Goal: Task Accomplishment & Management: Complete application form

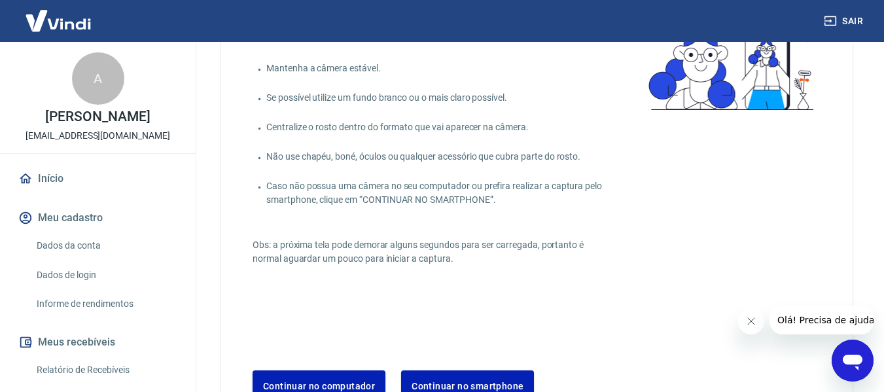
scroll to position [116, 0]
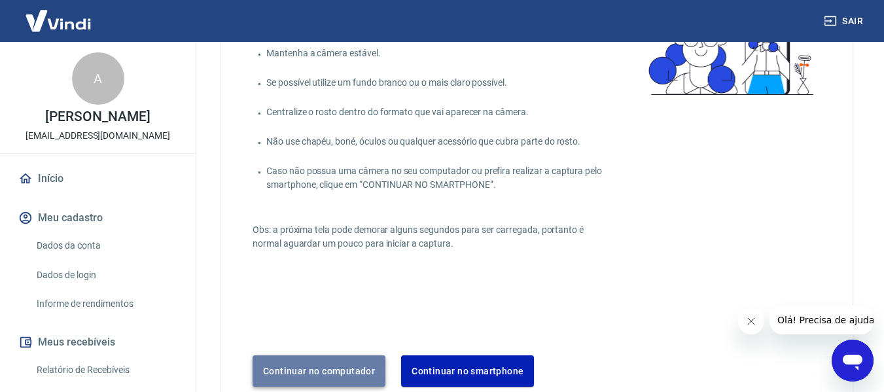
click at [334, 362] on button "Continuar no computador" at bounding box center [319, 370] width 133 height 31
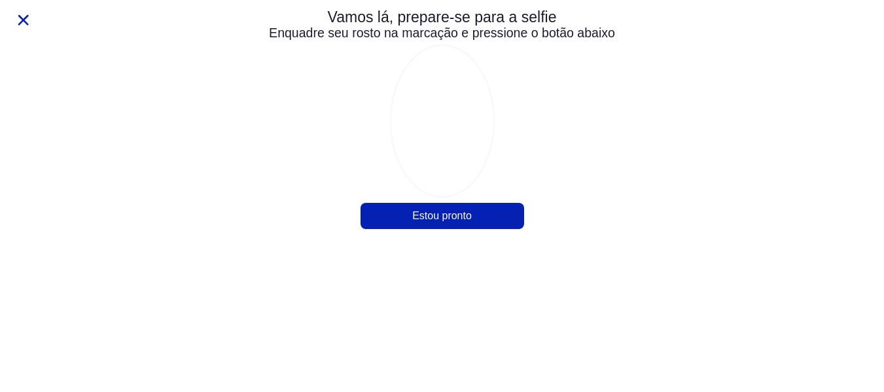
click at [438, 219] on div "Vamos lá, prepare-se para a selfie Enquadre seu rosto na marcação e pressione o…" at bounding box center [442, 121] width 419 height 236
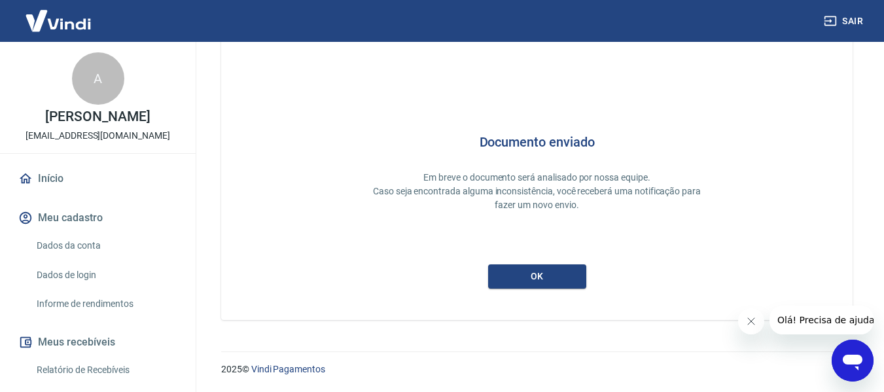
scroll to position [62, 0]
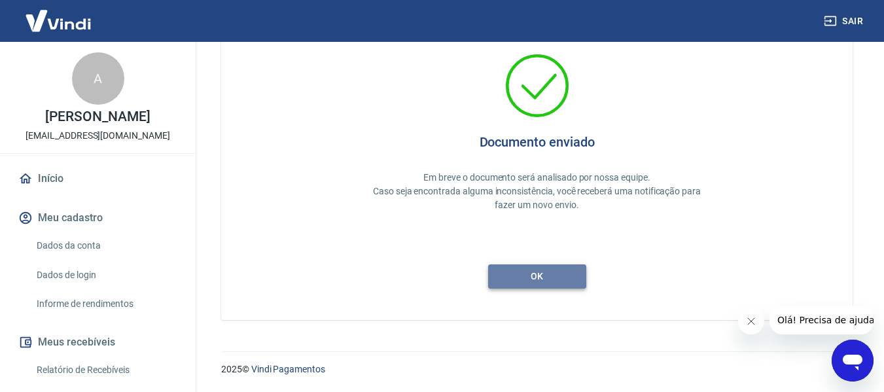
click at [510, 281] on button "ok" at bounding box center [537, 276] width 98 height 24
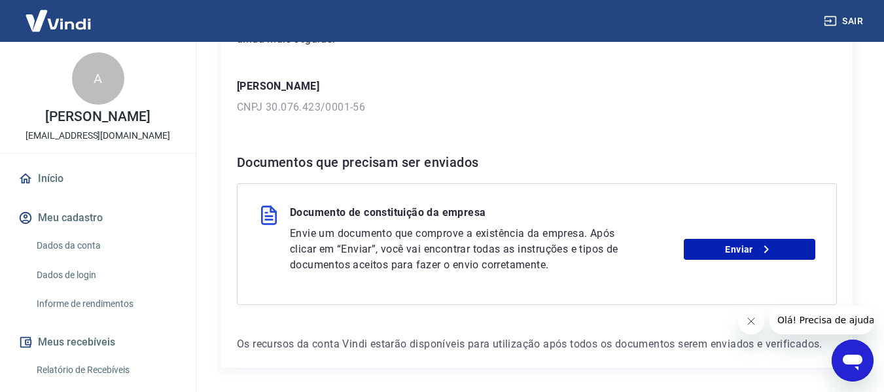
scroll to position [209, 0]
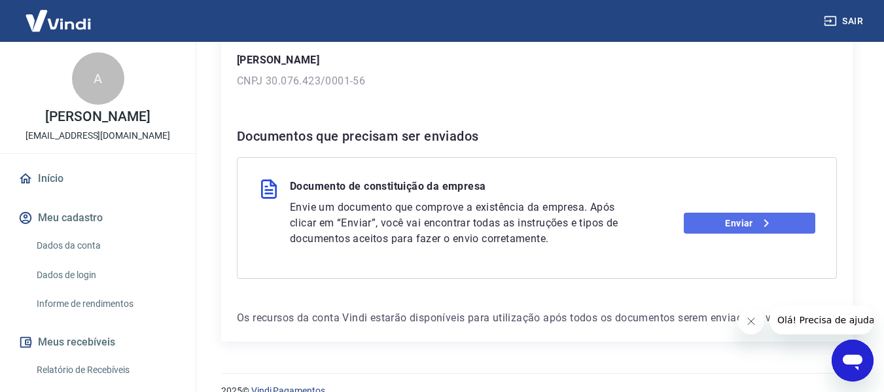
click at [733, 220] on link "Enviar" at bounding box center [750, 223] width 132 height 21
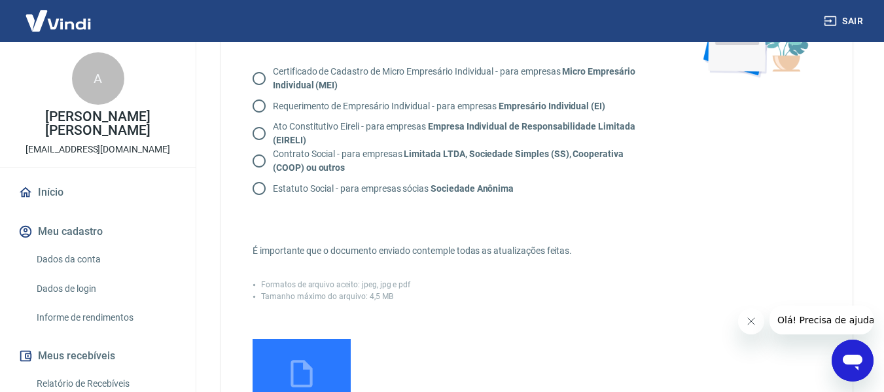
scroll to position [131, 0]
